Goal: Use online tool/utility: Utilize a website feature to perform a specific function

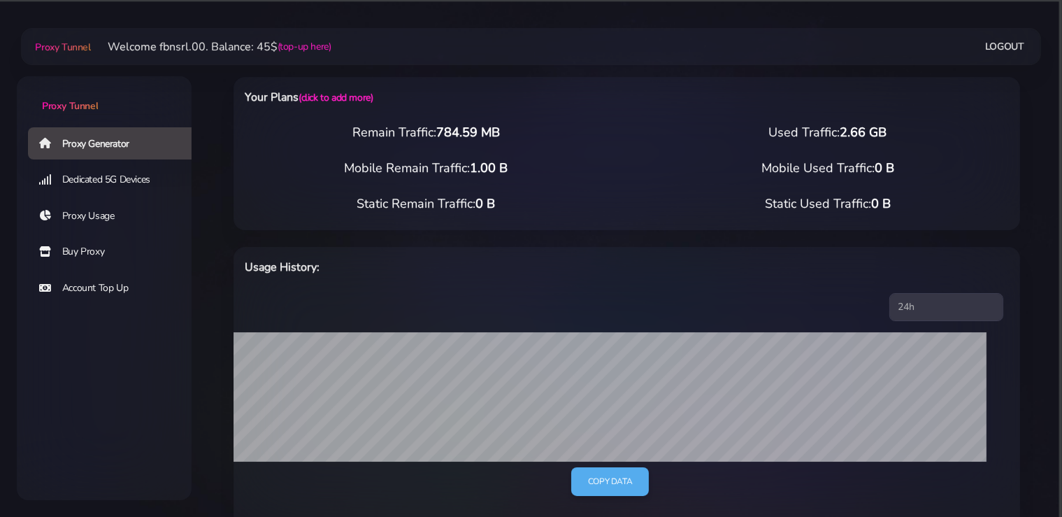
select select "static"
select select "IT"
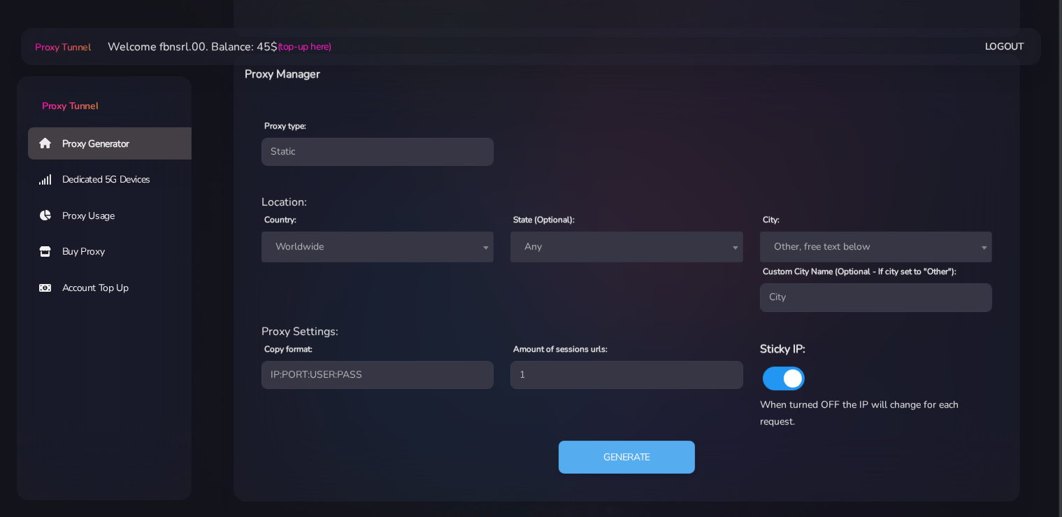
scroll to position [504, 0]
click at [337, 246] on span "Worldwide" at bounding box center [377, 246] width 215 height 20
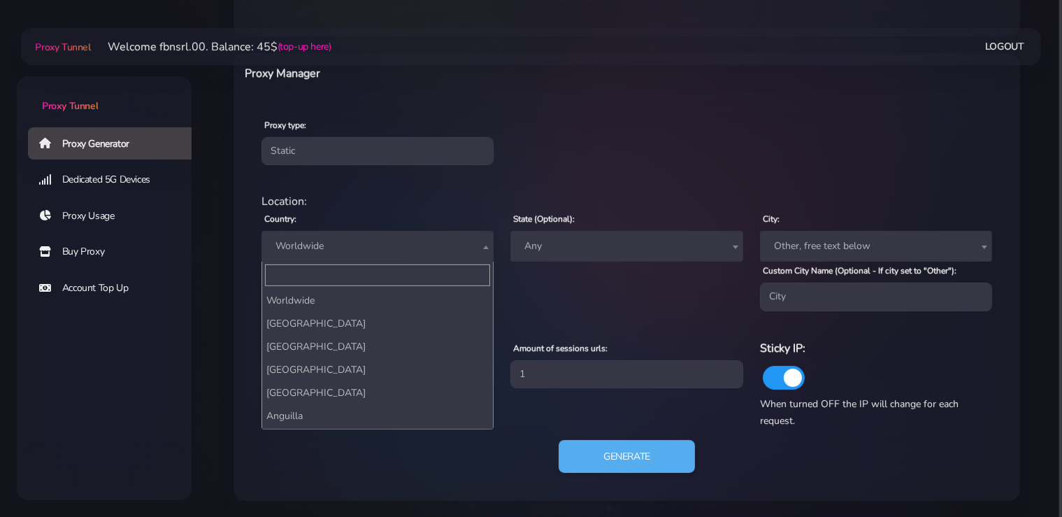
scroll to position [2530, 0]
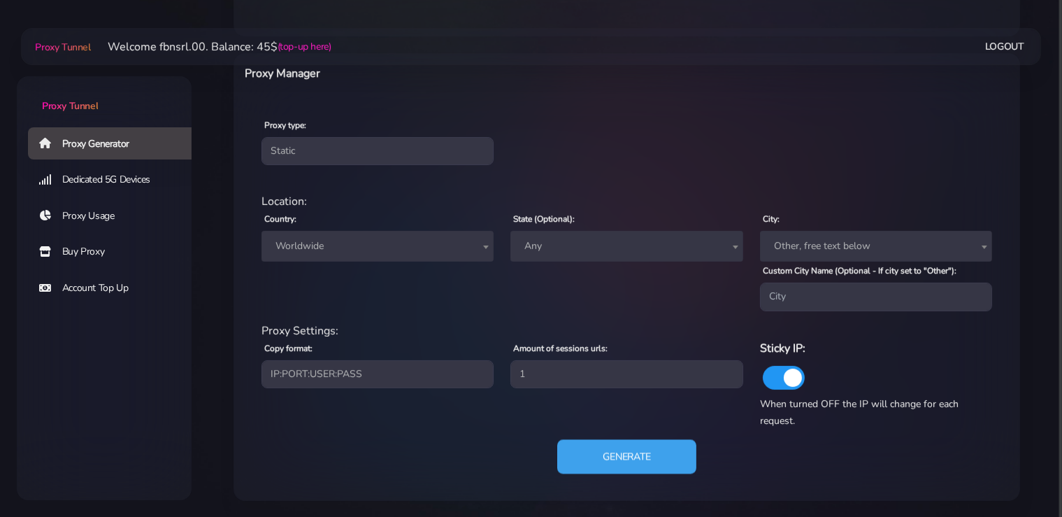
click at [628, 461] on button "Generate" at bounding box center [626, 456] width 139 height 34
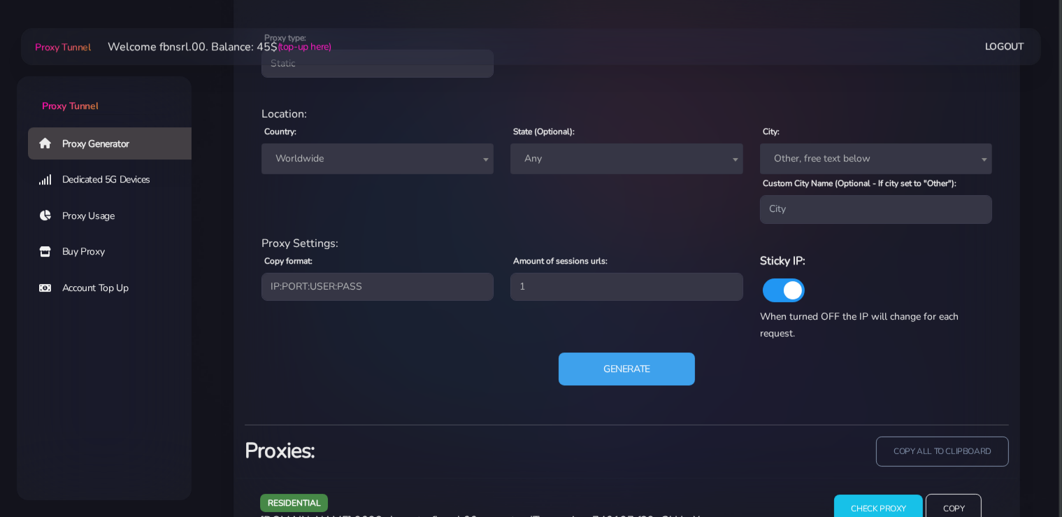
scroll to position [640, 0]
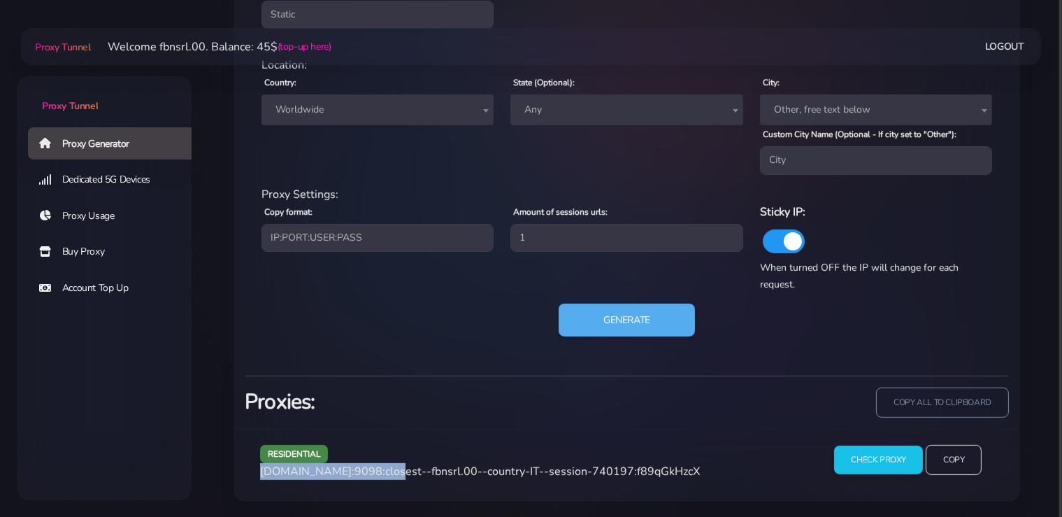
drag, startPoint x: 382, startPoint y: 472, endPoint x: 262, endPoint y: 473, distance: 119.6
click at [262, 473] on span "[DOMAIN_NAME]:9098:closest--fbnsrl.00--country-IT--session-740197:f89qGkHzcX" at bounding box center [480, 471] width 440 height 15
copy span "[DOMAIN_NAME]:9098"
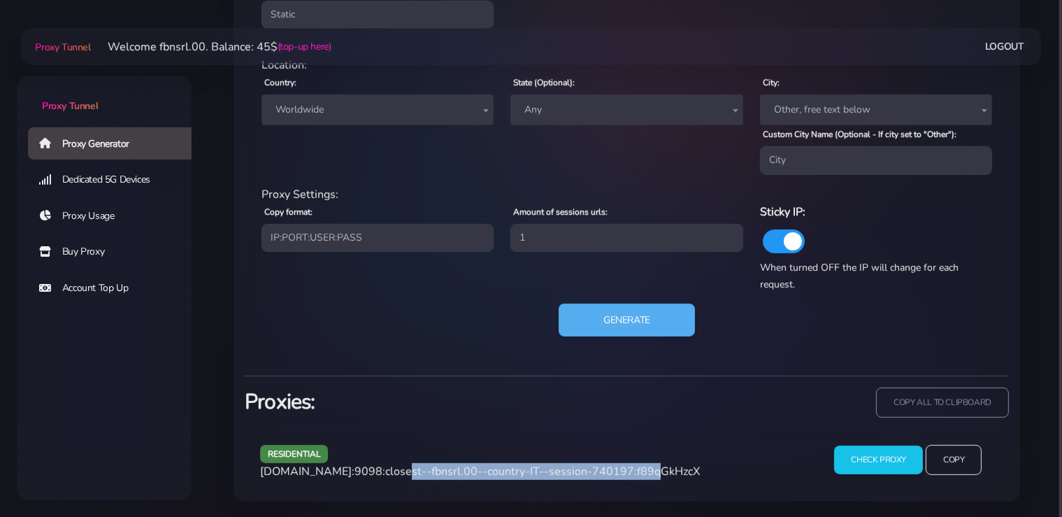
drag, startPoint x: 626, startPoint y: 473, endPoint x: 387, endPoint y: 474, distance: 239.8
click at [387, 474] on span "[DOMAIN_NAME]:9098:closest--fbnsrl.00--country-IT--session-740197:f89qGkHzcX" at bounding box center [480, 471] width 440 height 15
copy span "closest--fbnsrl.00--country-IT--session-740197"
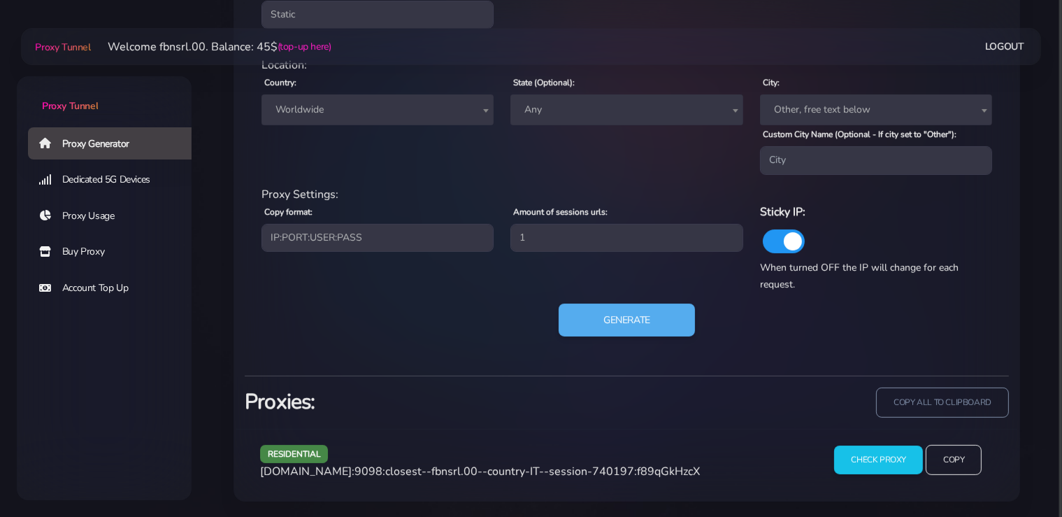
click at [669, 479] on div "residential [DOMAIN_NAME]:9098:closest--fbnsrl.00--country-IT--session-740197:f…" at bounding box center [533, 465] width 563 height 41
click at [669, 473] on span "[DOMAIN_NAME]:9098:closest--fbnsrl.00--country-IT--session-740197:f89qGkHzcX" at bounding box center [480, 471] width 440 height 15
copy span "f89qGkHzcX"
